Goal: Information Seeking & Learning: Learn about a topic

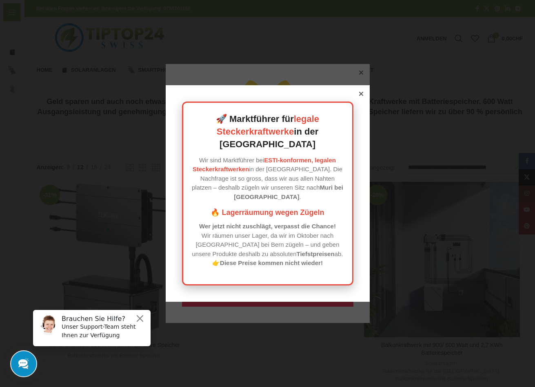
click at [361, 96] on icon at bounding box center [361, 94] width 4 height 4
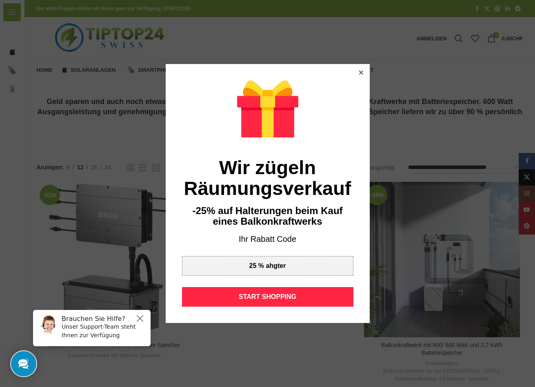
click at [360, 72] on icon at bounding box center [361, 73] width 4 height 4
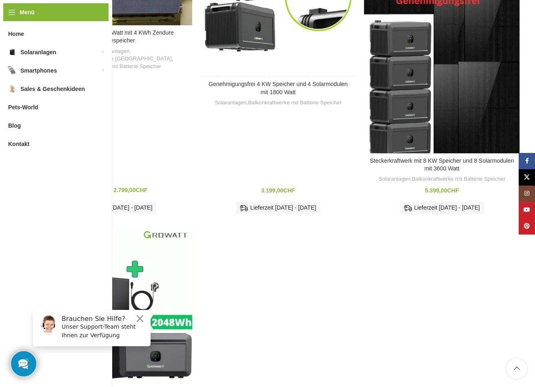
scroll to position [738, 0]
click at [318, 135] on div "Genehmigungsfrei 4 KW Speicher und 4 Solarmodulen mit 1800 Watt Solaranlagen , …" at bounding box center [277, 151] width 155 height 138
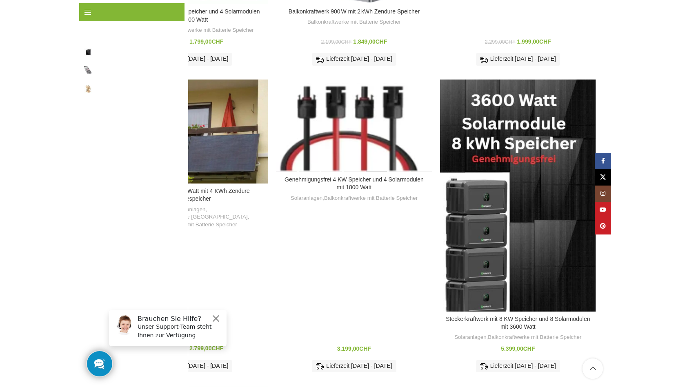
scroll to position [579, 0]
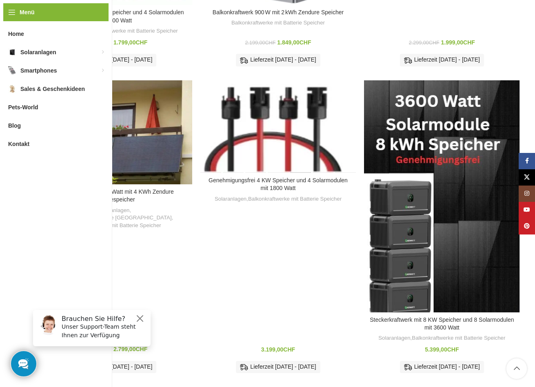
click at [296, 106] on div "Genehmigungsfrei 4 KW Speicher und 4 Solarmodulen mit 1800 Watt" at bounding box center [300, 126] width 22 height 93
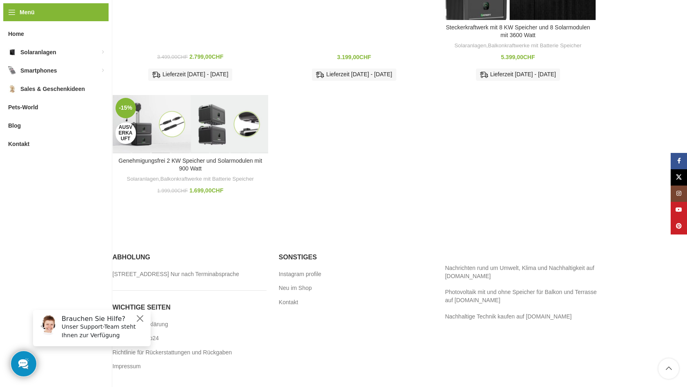
scroll to position [866, 0]
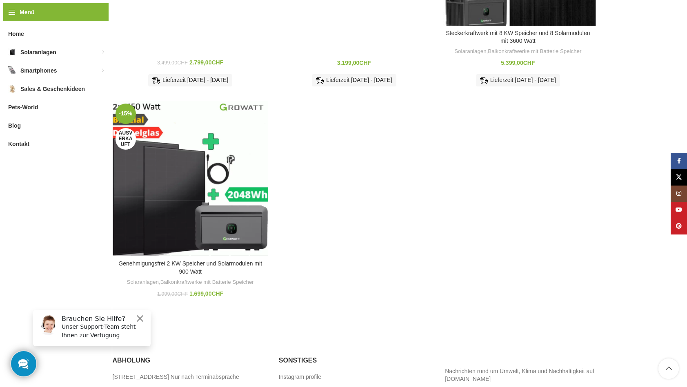
click at [168, 158] on div "-15% Ausverkauft Zum Vergleich hinzufügen Genehmigungsfrei 2 KW Speicher und So…" at bounding box center [190, 204] width 155 height 206
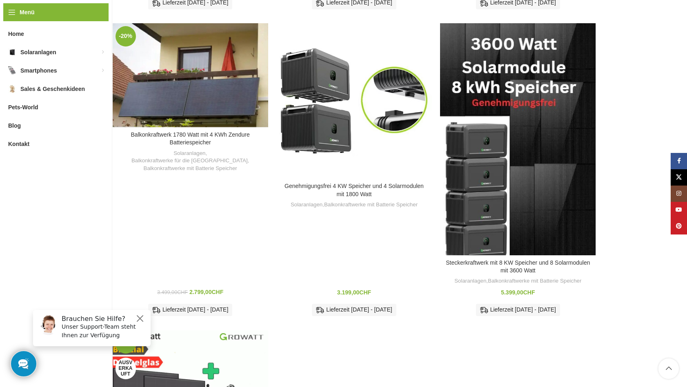
scroll to position [635, 0]
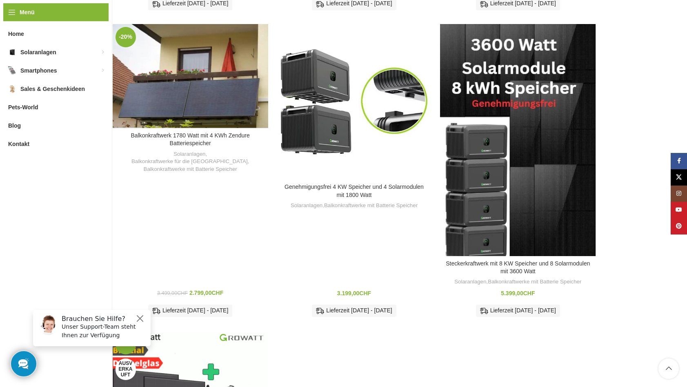
click at [195, 155] on div "Balkonkraftwerk 1780 Watt mit 4 KWh Zendure Batteriespeicher Solaranlagen , Bal…" at bounding box center [190, 228] width 155 height 190
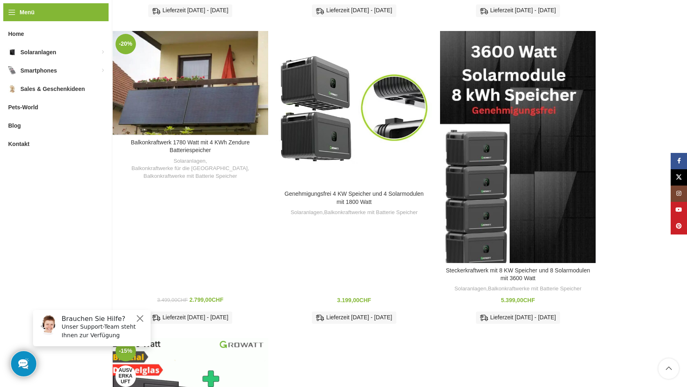
scroll to position [629, 0]
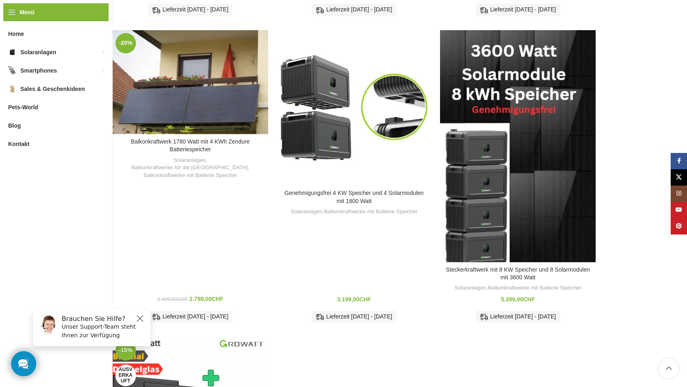
click at [175, 230] on div "Balkonkraftwerk 1780 Watt mit 4 KWh Zendure Batteriespeicher Solaranlagen , Bal…" at bounding box center [190, 234] width 155 height 190
click at [196, 143] on div "Balkonkraftwerk 1780 Watt mit 4 KWh Zendure Batteriespeicher Solaranlagen , Bal…" at bounding box center [190, 234] width 155 height 190
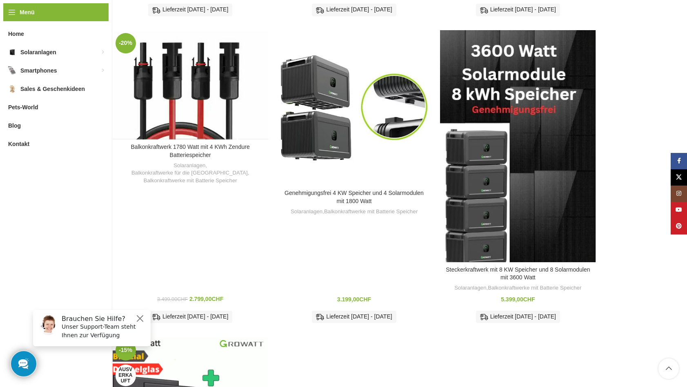
click at [194, 75] on div "Balkonkraftwerk 1780 Watt mit 4 KWh Zendure Batteriespeicher" at bounding box center [190, 84] width 31 height 109
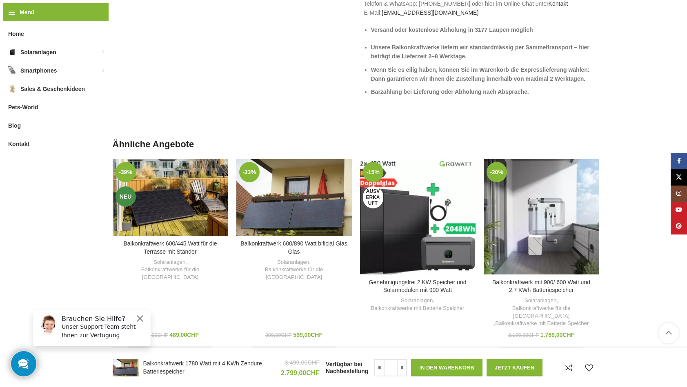
scroll to position [1978, 0]
